Goal: Task Accomplishment & Management: Complete application form

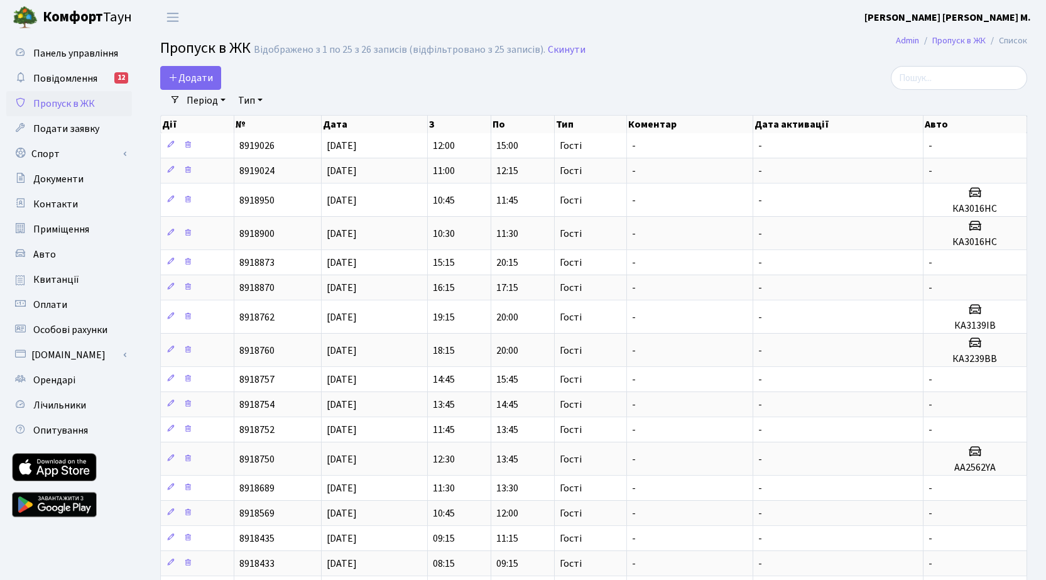
select select "25"
click at [201, 77] on span "Додати" at bounding box center [190, 78] width 45 height 14
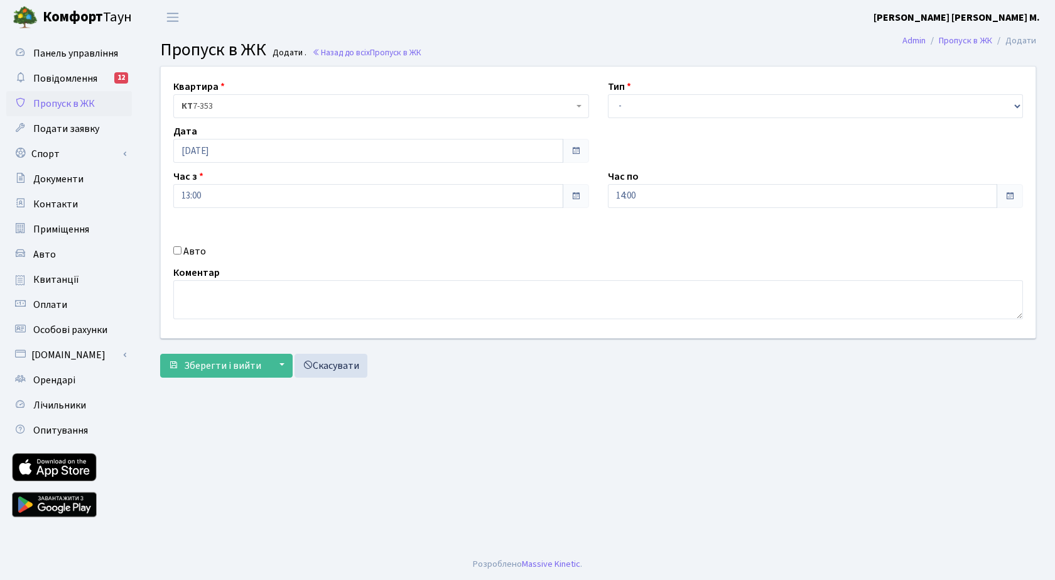
click at [180, 253] on input "Авто" at bounding box center [177, 250] width 8 height 8
checkbox input "true"
click at [651, 246] on input "text" at bounding box center [816, 241] width 416 height 24
type input "ка4615во"
click at [701, 104] on select "- Доставка Таксі Гості Сервіс" at bounding box center [816, 106] width 416 height 24
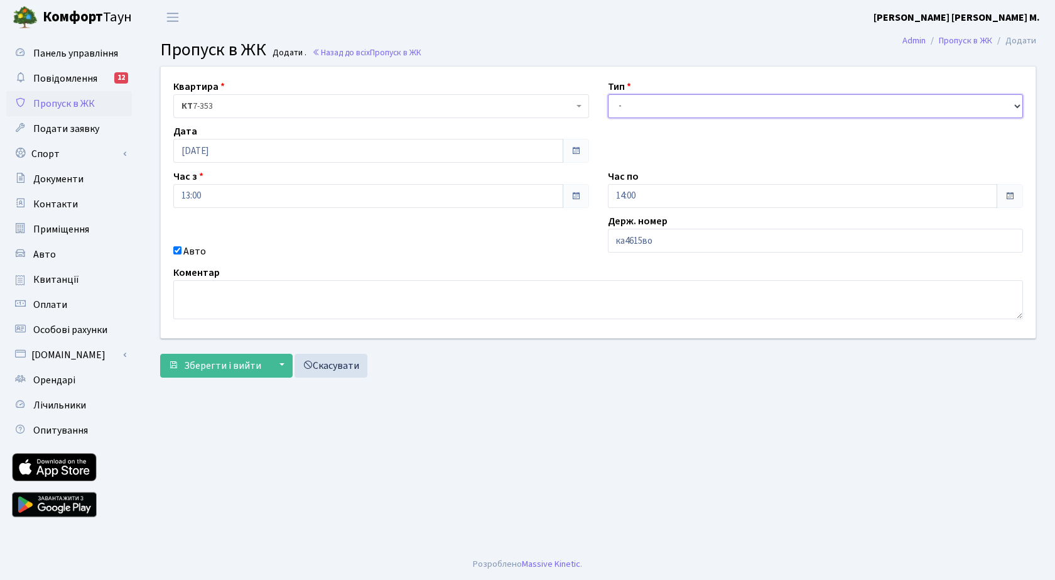
select select "1"
click at [608, 94] on select "- Доставка Таксі Гості Сервіс" at bounding box center [816, 106] width 416 height 24
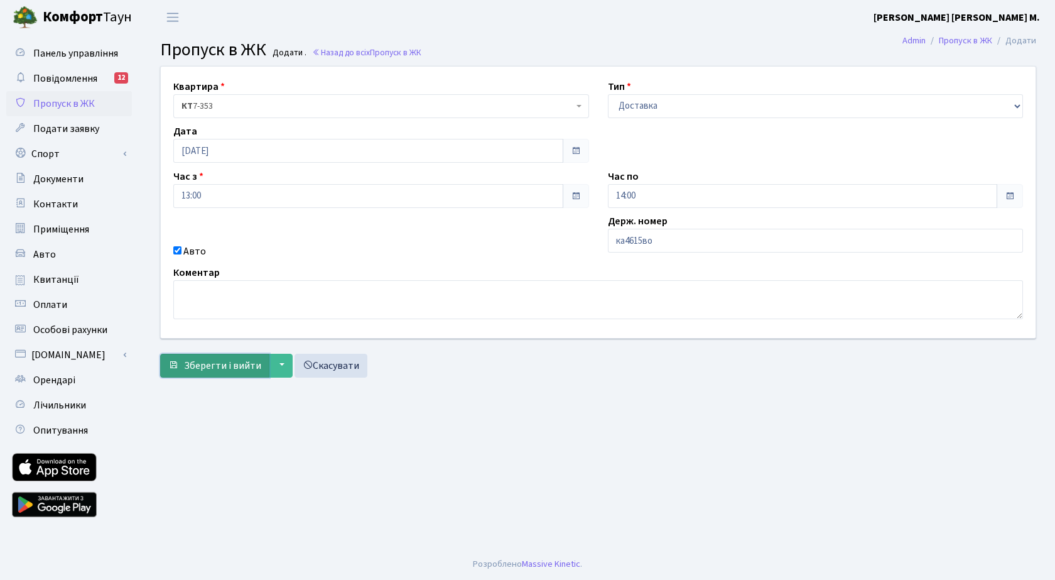
click at [238, 365] on span "Зберегти і вийти" at bounding box center [222, 366] width 77 height 14
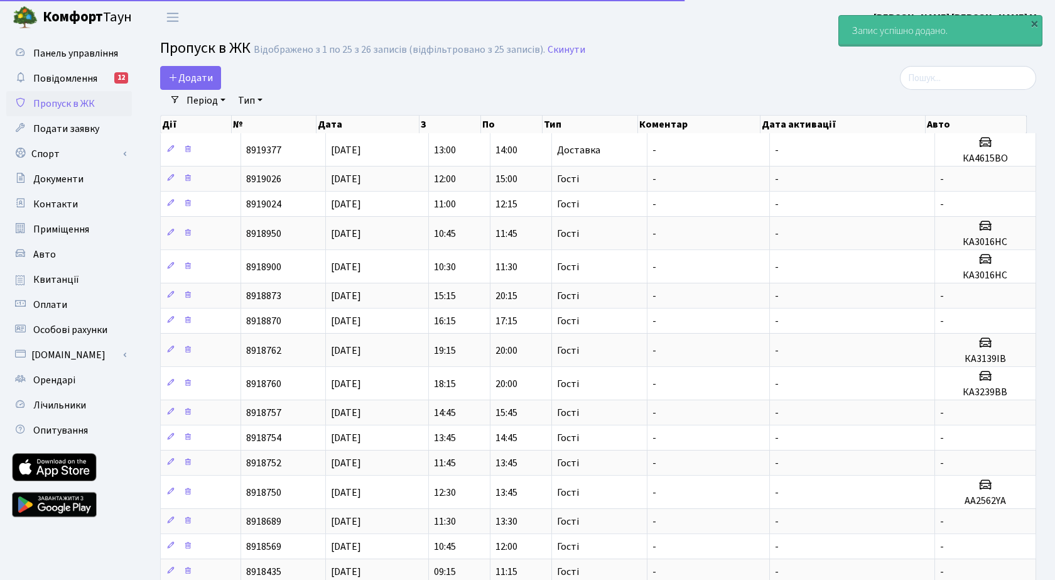
select select "25"
